Goal: Find specific page/section: Find specific page/section

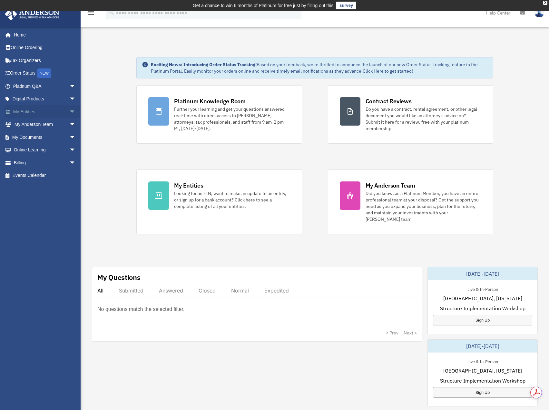
click at [24, 112] on link "My Entities arrow_drop_down" at bounding box center [45, 111] width 81 height 13
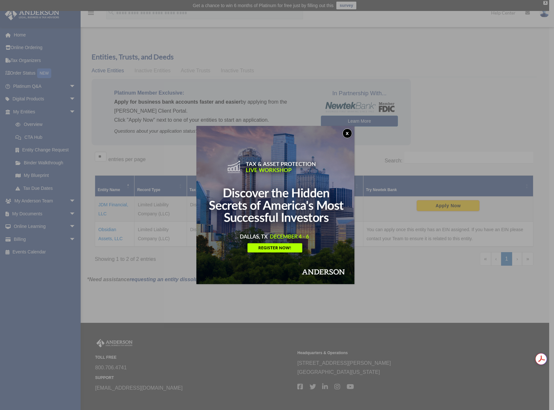
click at [347, 133] on button "x" at bounding box center [348, 133] width 10 height 10
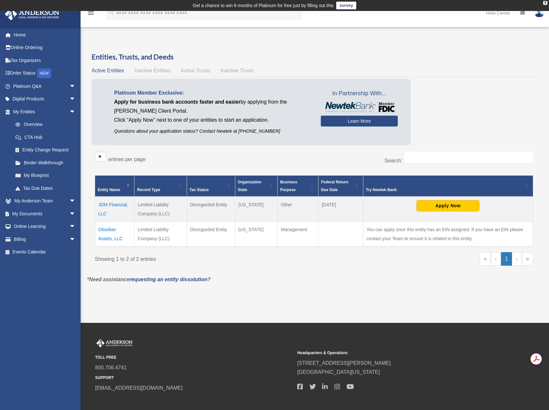
click at [106, 228] on td "Obsidian Assets, LLC" at bounding box center [114, 234] width 39 height 25
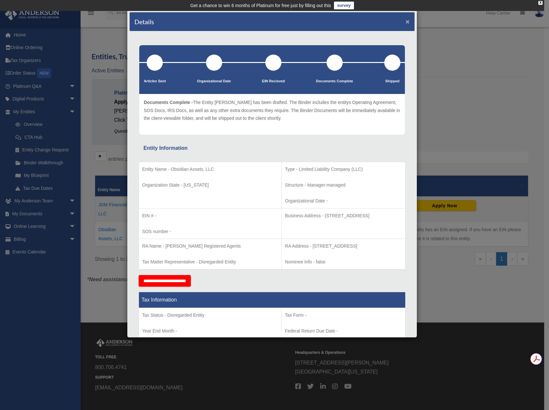
click at [406, 21] on button "×" at bounding box center [408, 21] width 4 height 7
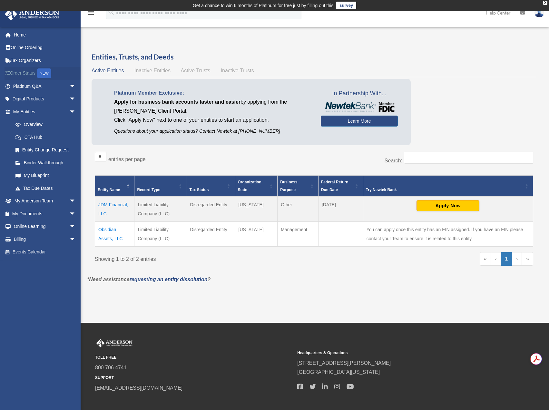
click at [22, 71] on link "Order Status NEW" at bounding box center [45, 73] width 81 height 13
